Goal: Find specific page/section: Find specific page/section

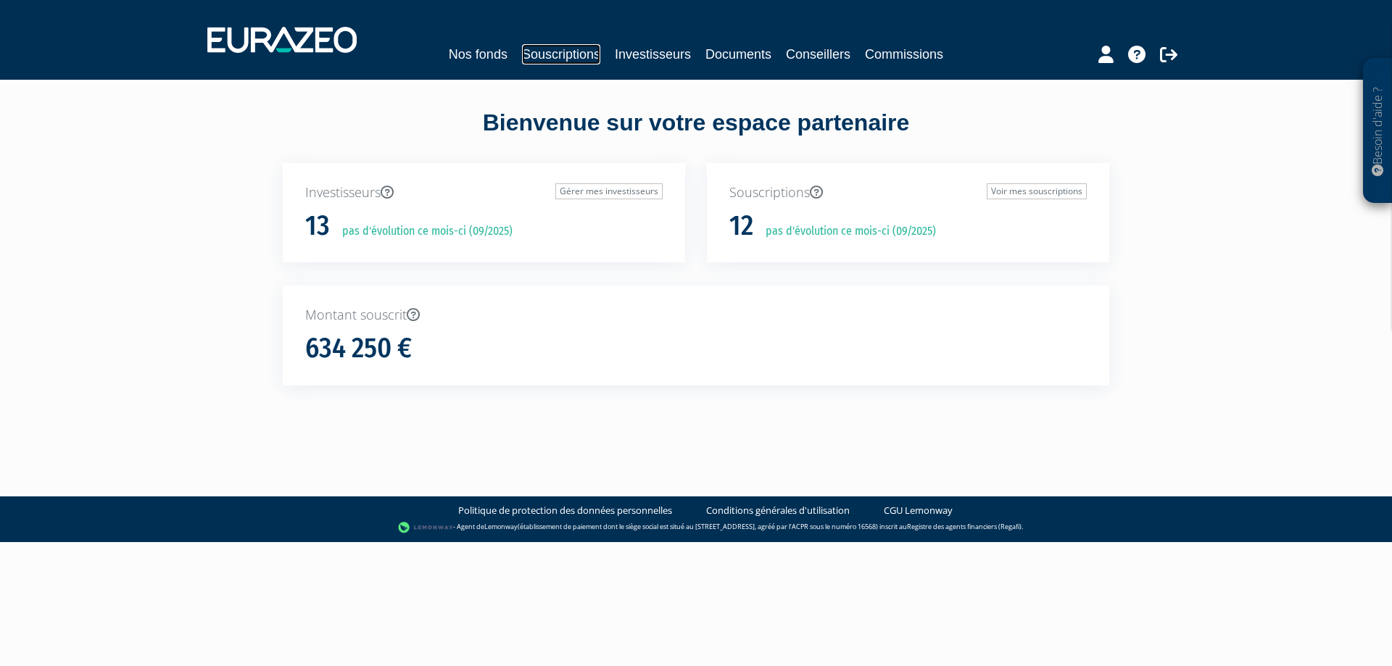
click at [544, 51] on link "Souscriptions" at bounding box center [561, 54] width 78 height 20
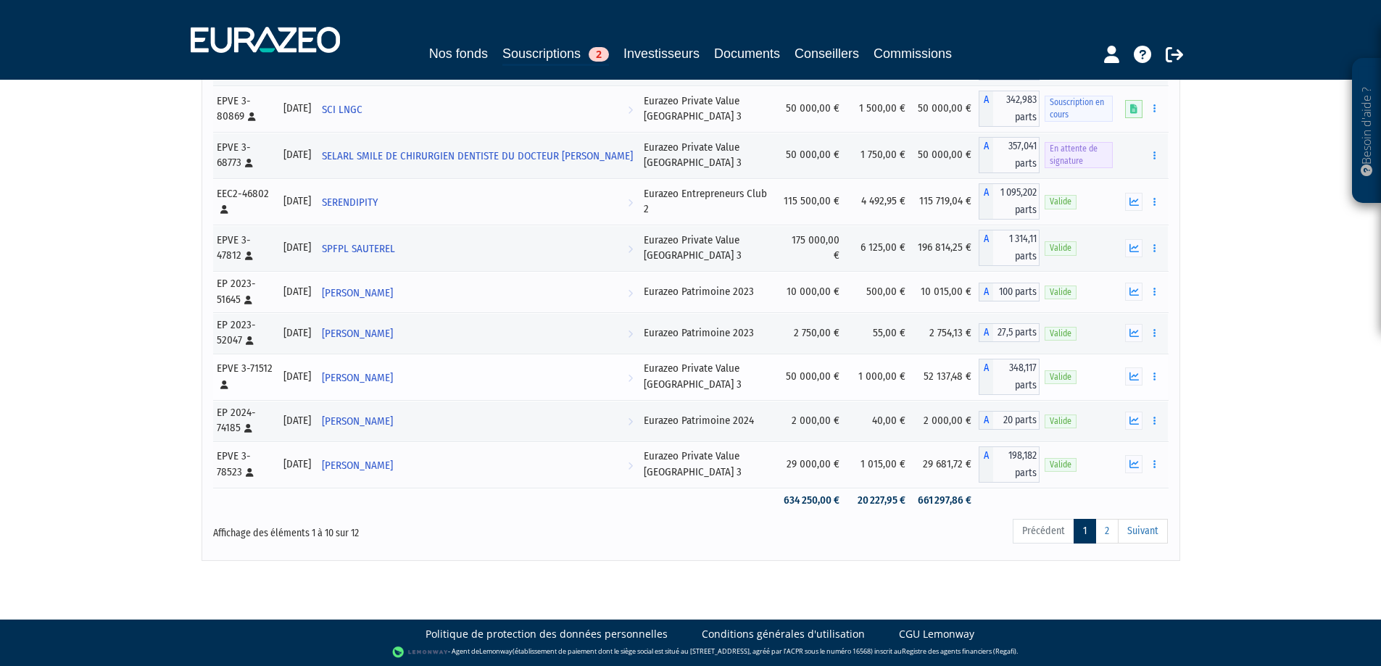
scroll to position [219, 0]
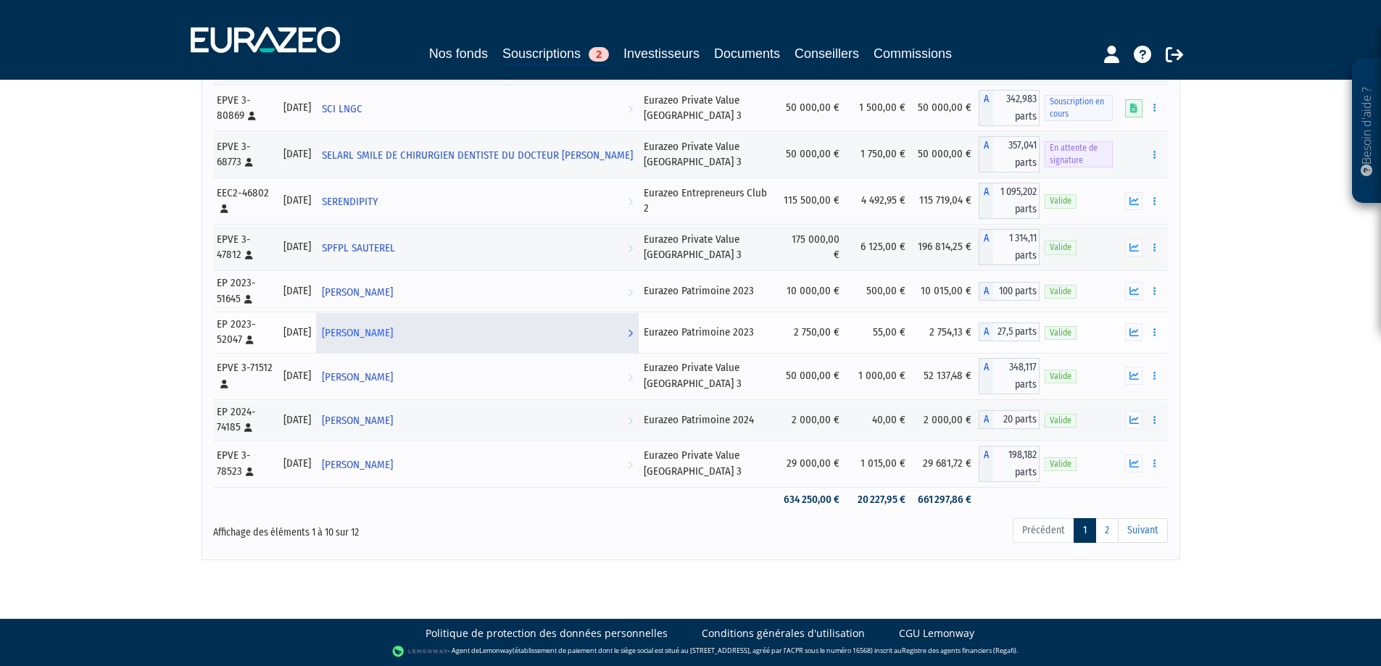
click at [393, 334] on span "[PERSON_NAME]" at bounding box center [357, 333] width 71 height 27
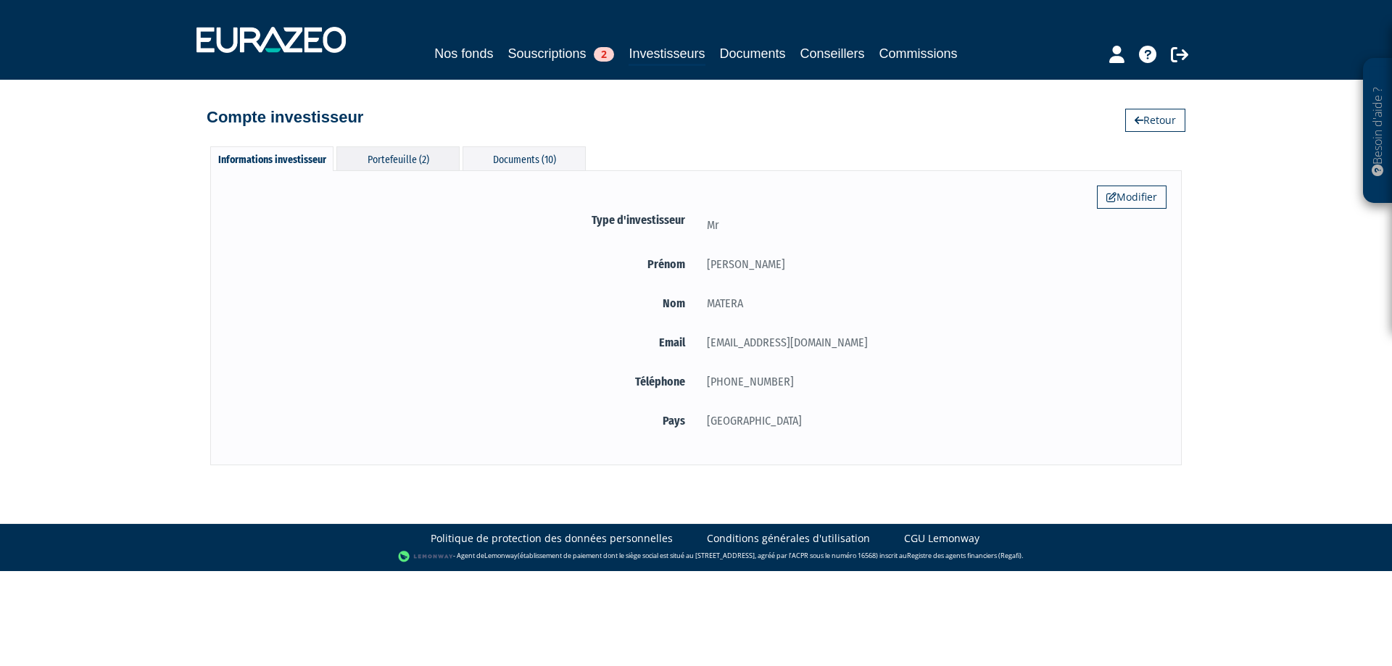
click at [378, 161] on div "Portefeuille (2)" at bounding box center [397, 158] width 123 height 24
